Goal: Task Accomplishment & Management: Use online tool/utility

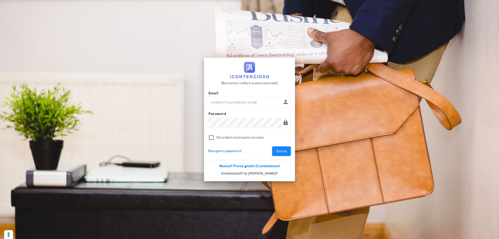
type input "[EMAIL_ADDRESS][DOMAIN_NAME]"
click at [279, 150] on span "Entra" at bounding box center [281, 151] width 11 height 4
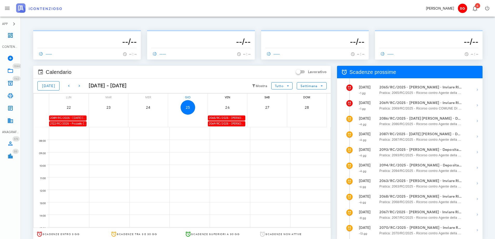
click at [227, 118] on div "2065/RC/2025 - Angelo Fidelio - Inviare Ricorso" at bounding box center [226, 117] width 37 height 5
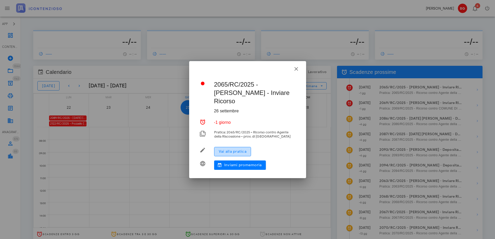
click at [235, 149] on span "Vai alla pratica" at bounding box center [232, 151] width 28 height 4
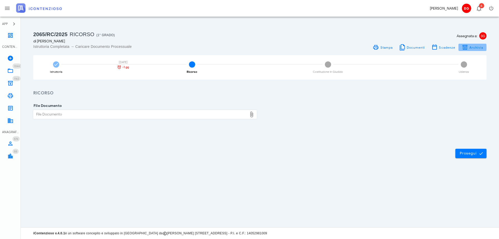
click at [468, 49] on span "Archivia" at bounding box center [472, 47] width 22 height 6
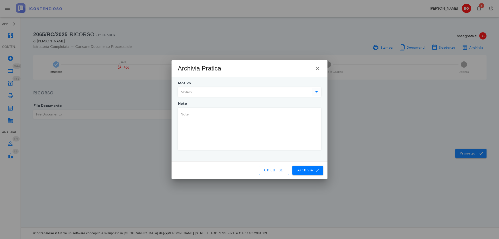
click at [239, 93] on input "Motivo" at bounding box center [244, 92] width 133 height 9
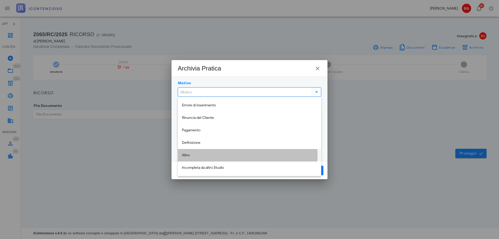
click at [221, 153] on div "Altro" at bounding box center [249, 155] width 135 height 4
type input "Altro"
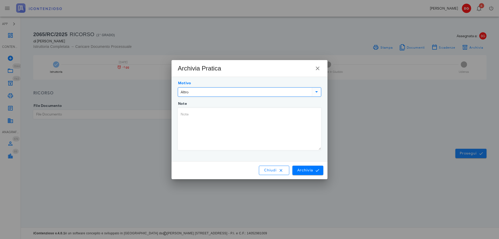
click at [221, 135] on textarea "Note" at bounding box center [249, 129] width 143 height 42
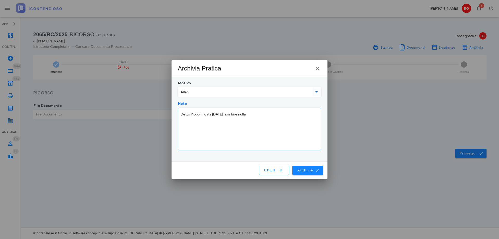
type textarea "Detto Pippo in data 25/09/2025 non fare nulla."
click at [319, 170] on icon "submit" at bounding box center [317, 170] width 5 height 5
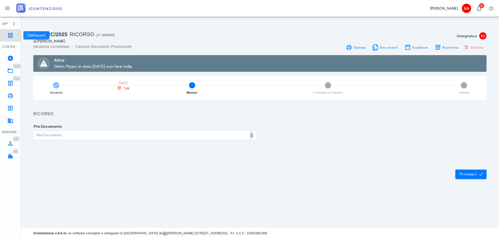
click at [11, 35] on icon at bounding box center [10, 35] width 6 height 6
